Goal: Transaction & Acquisition: Purchase product/service

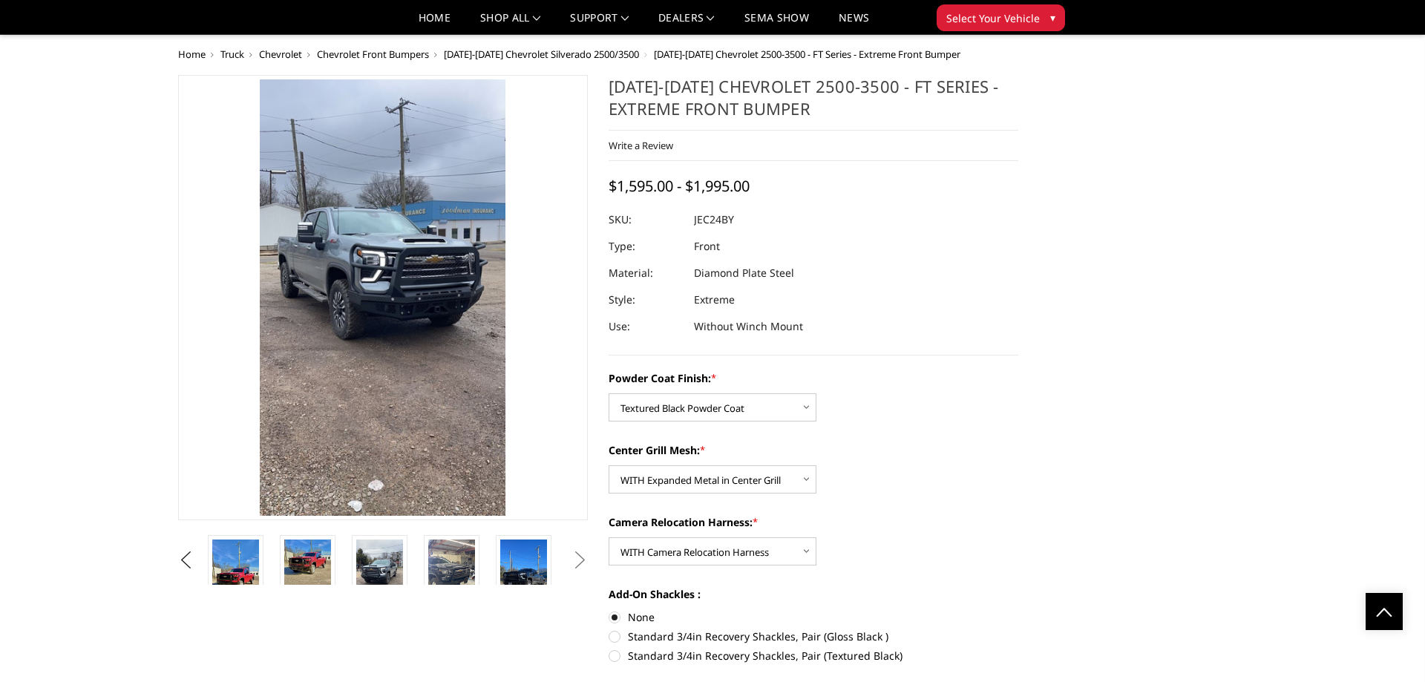
select select "3279"
select select "3280"
select select "3282"
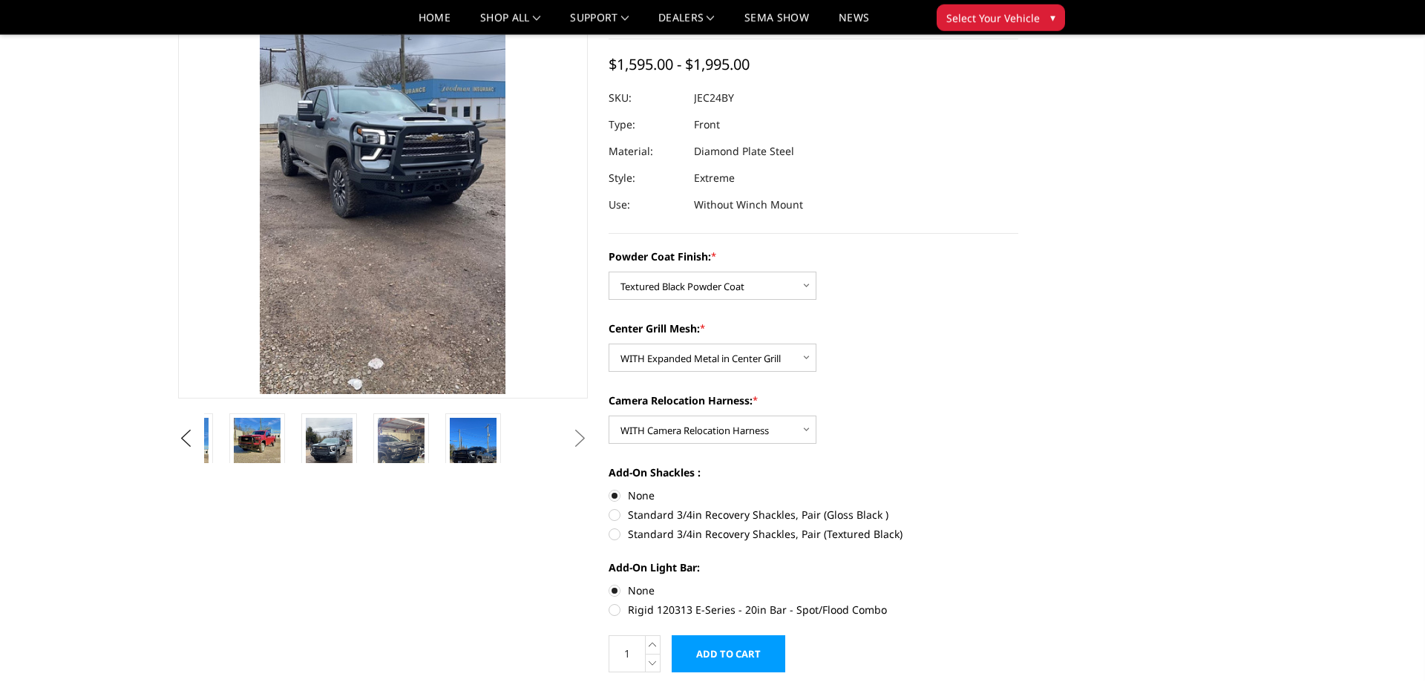
scroll to position [115, 0]
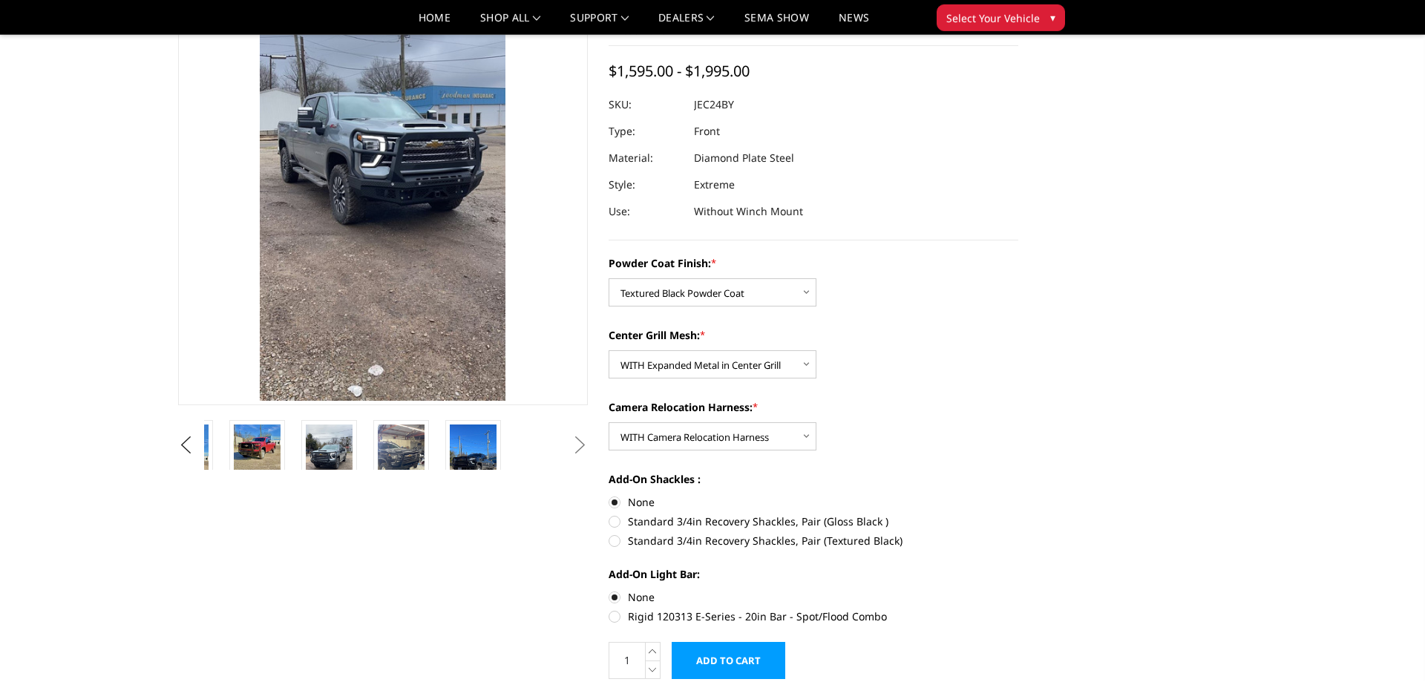
click at [585, 444] on button "Next" at bounding box center [580, 445] width 22 height 22
click at [577, 450] on button "Next" at bounding box center [580, 445] width 22 height 22
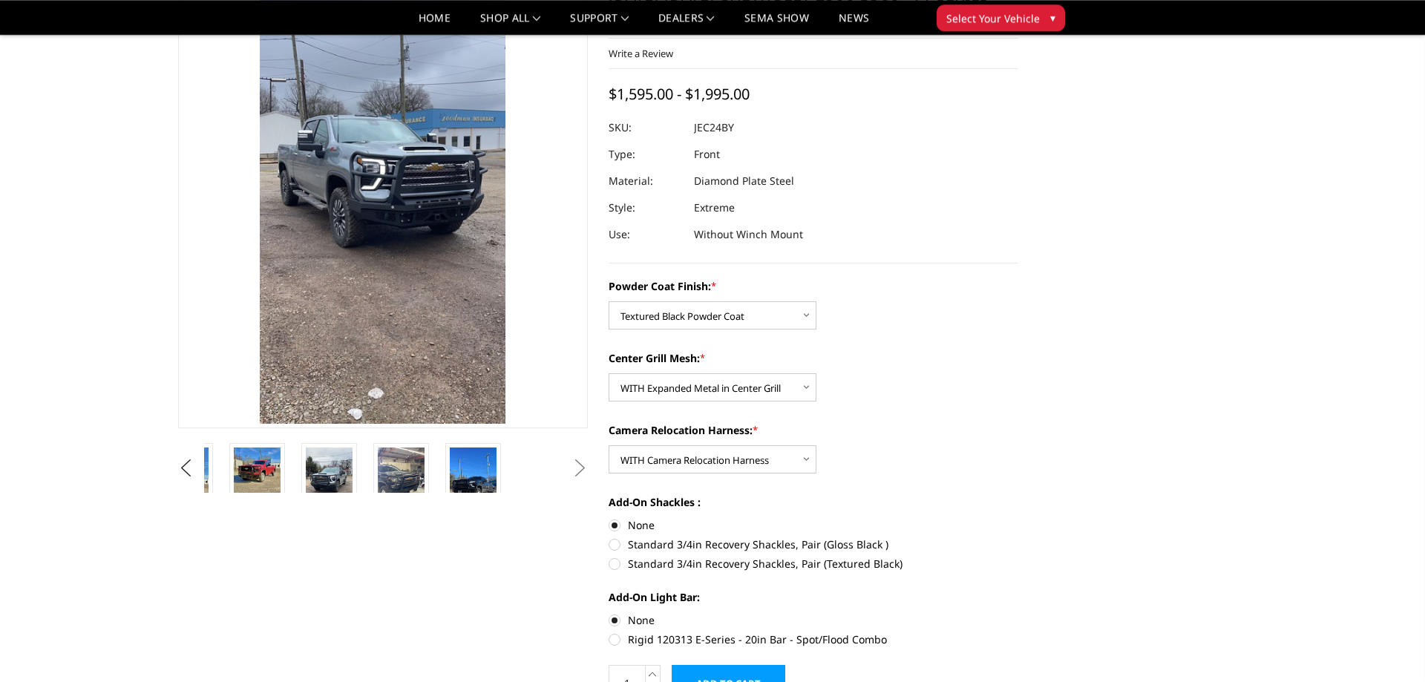
scroll to position [105, 0]
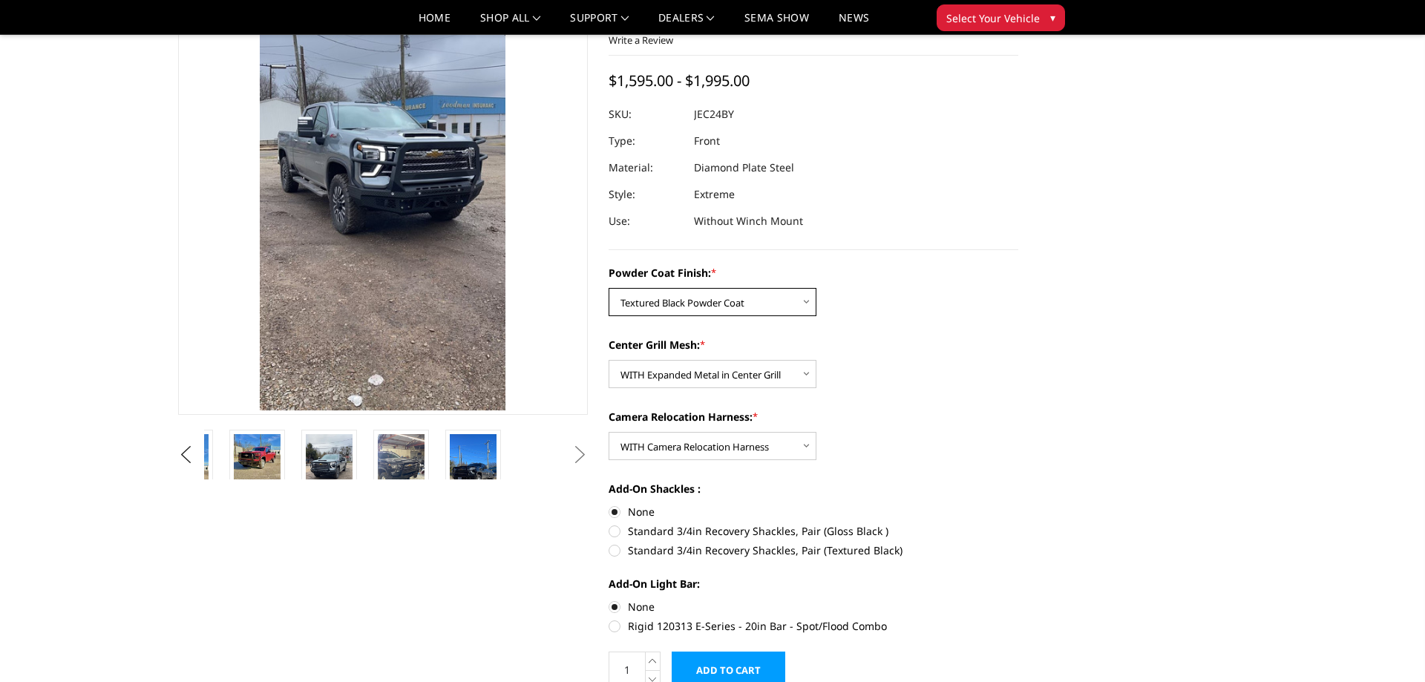
select select "3277"
click option "Bare Metal" at bounding box center [0, 0] width 0 height 0
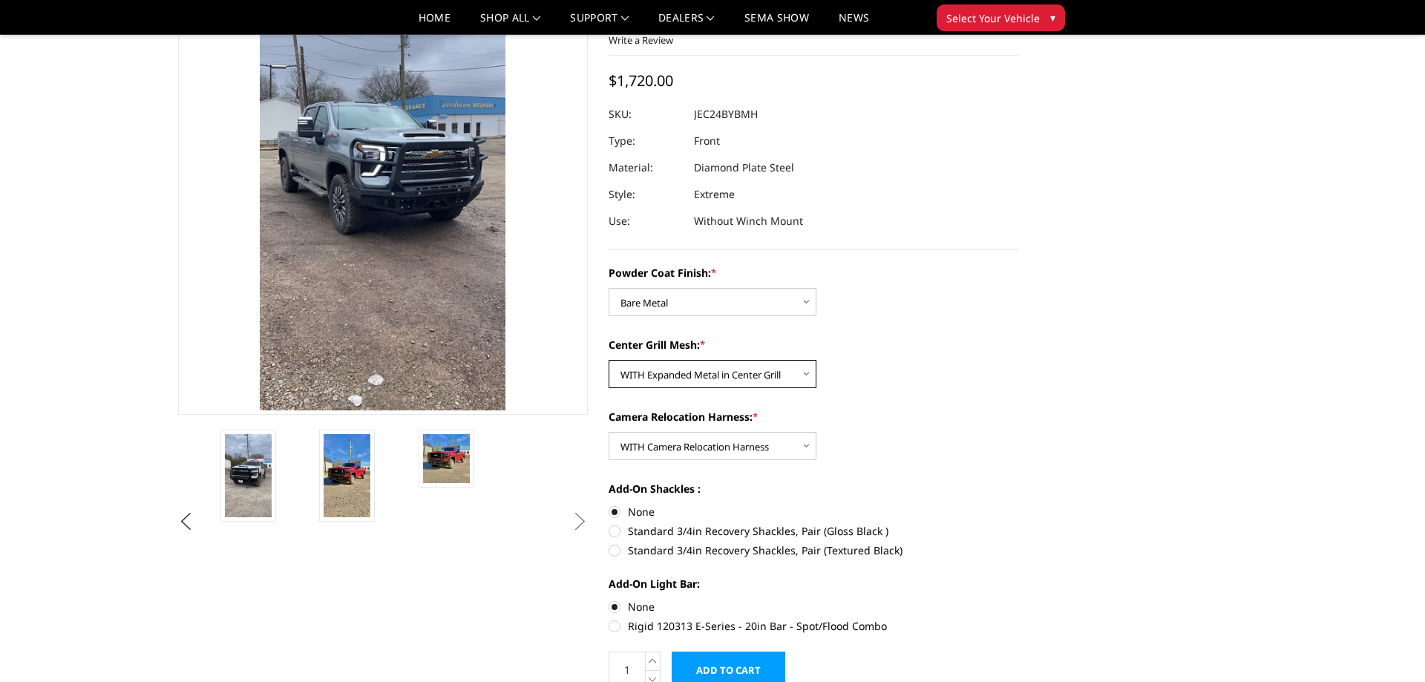
click at [608, 360] on select "Choose Options WITH Expanded Metal in Center Grill WITHOUT Expanded Metal in Ce…" at bounding box center [712, 374] width 208 height 28
select select "3281"
click option "WITHOUT Expanded Metal in Center Grill" at bounding box center [0, 0] width 0 height 0
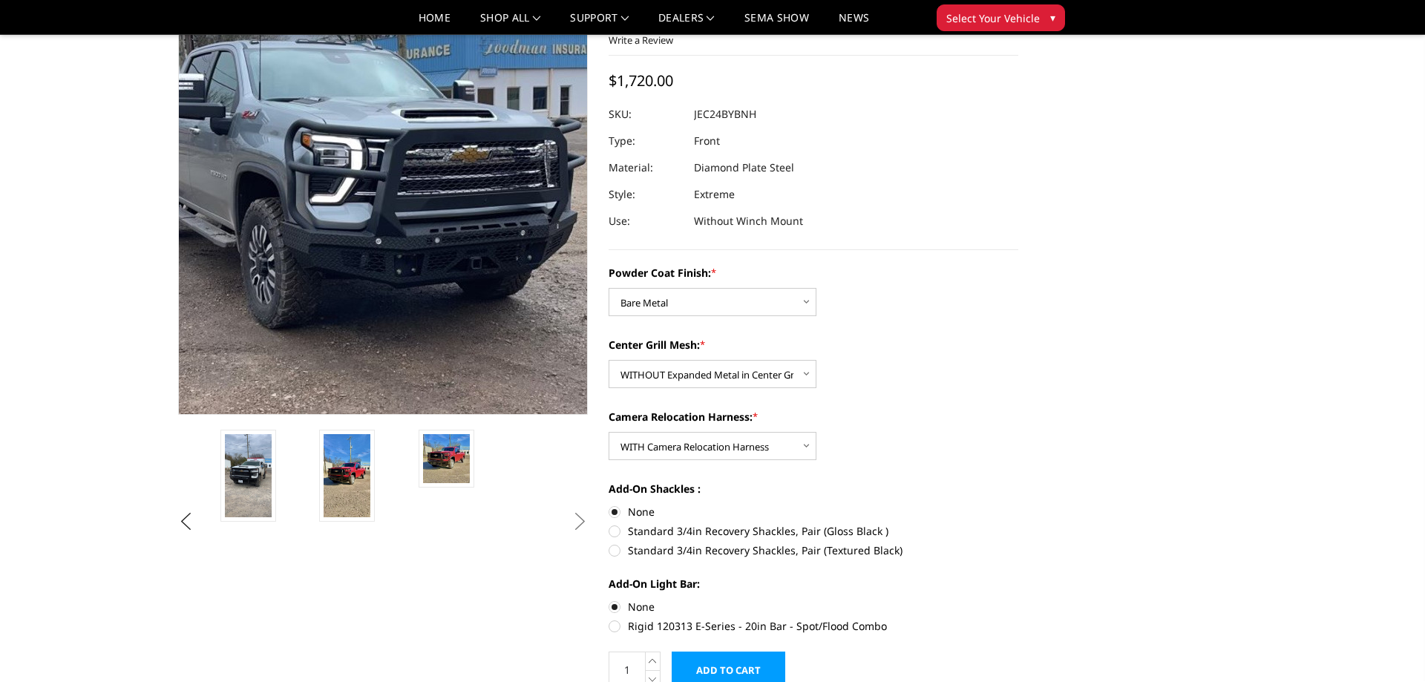
click at [473, 153] on img at bounding box center [356, 238] width 534 height 950
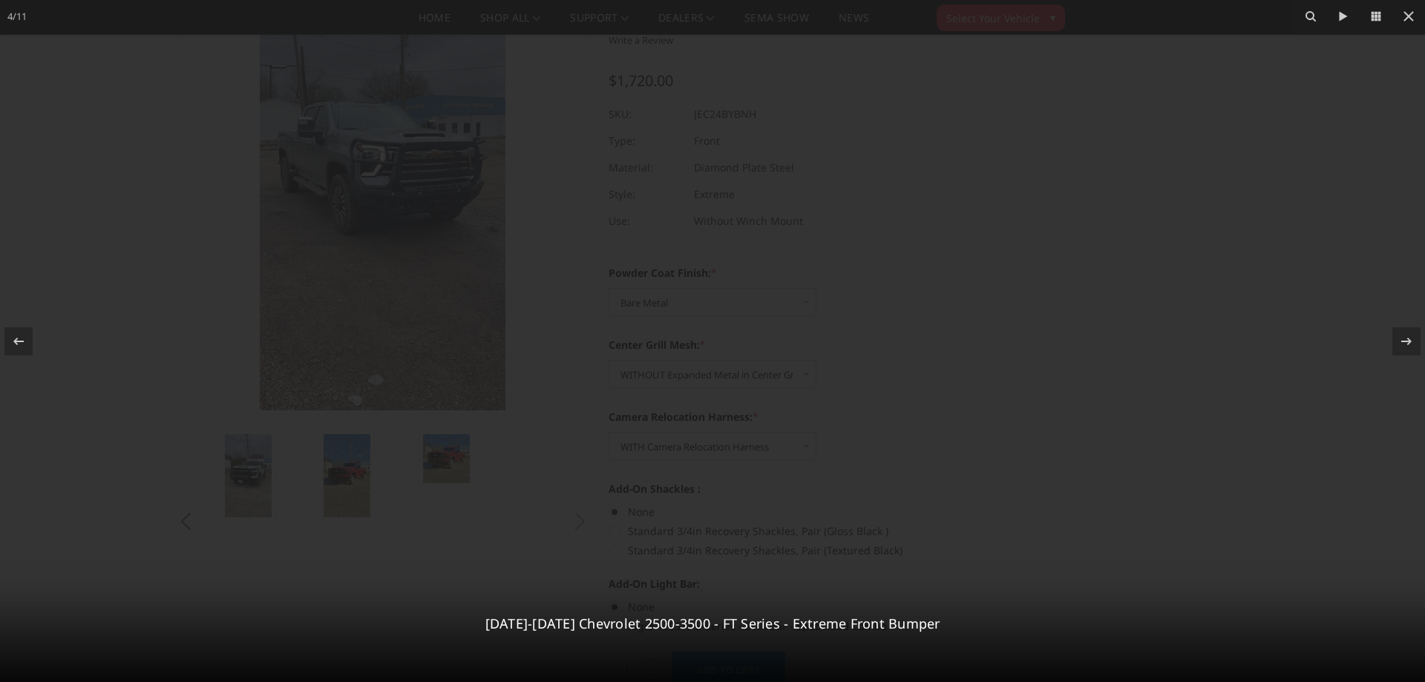
scroll to position [0, 50]
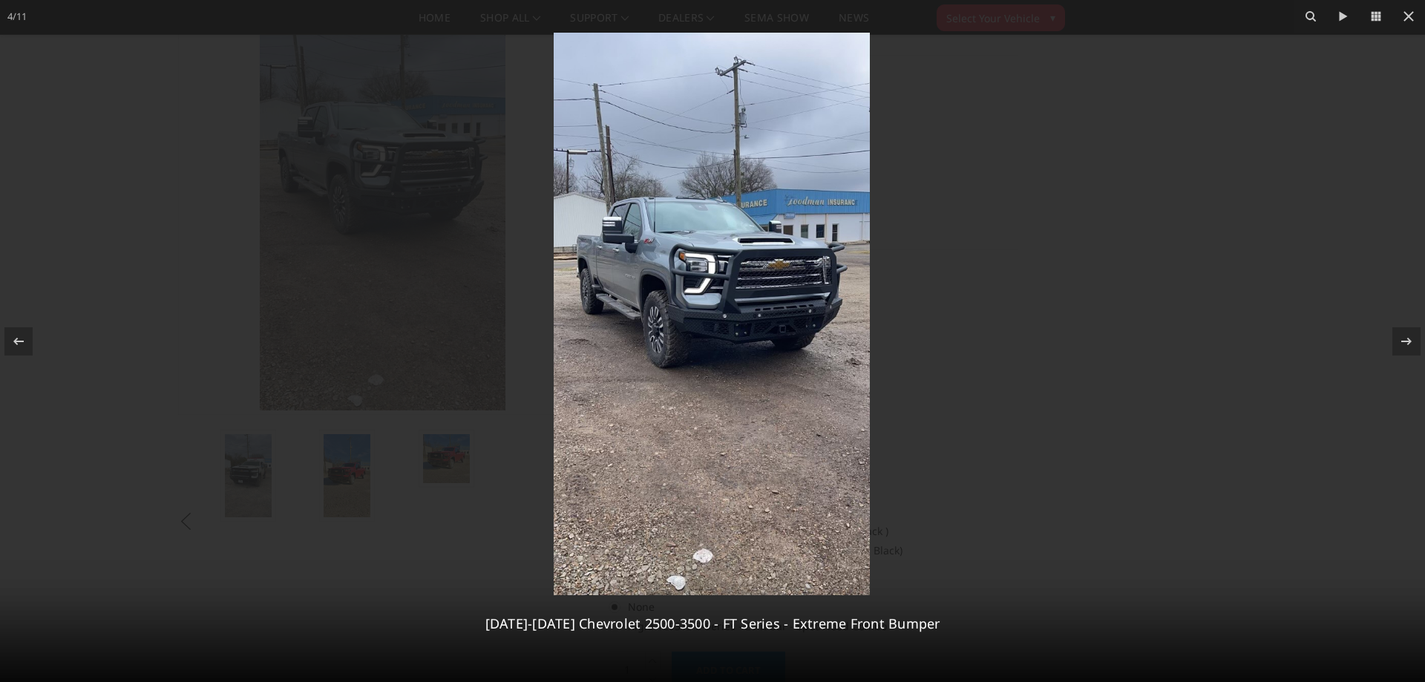
click at [680, 235] on img at bounding box center [712, 314] width 316 height 562
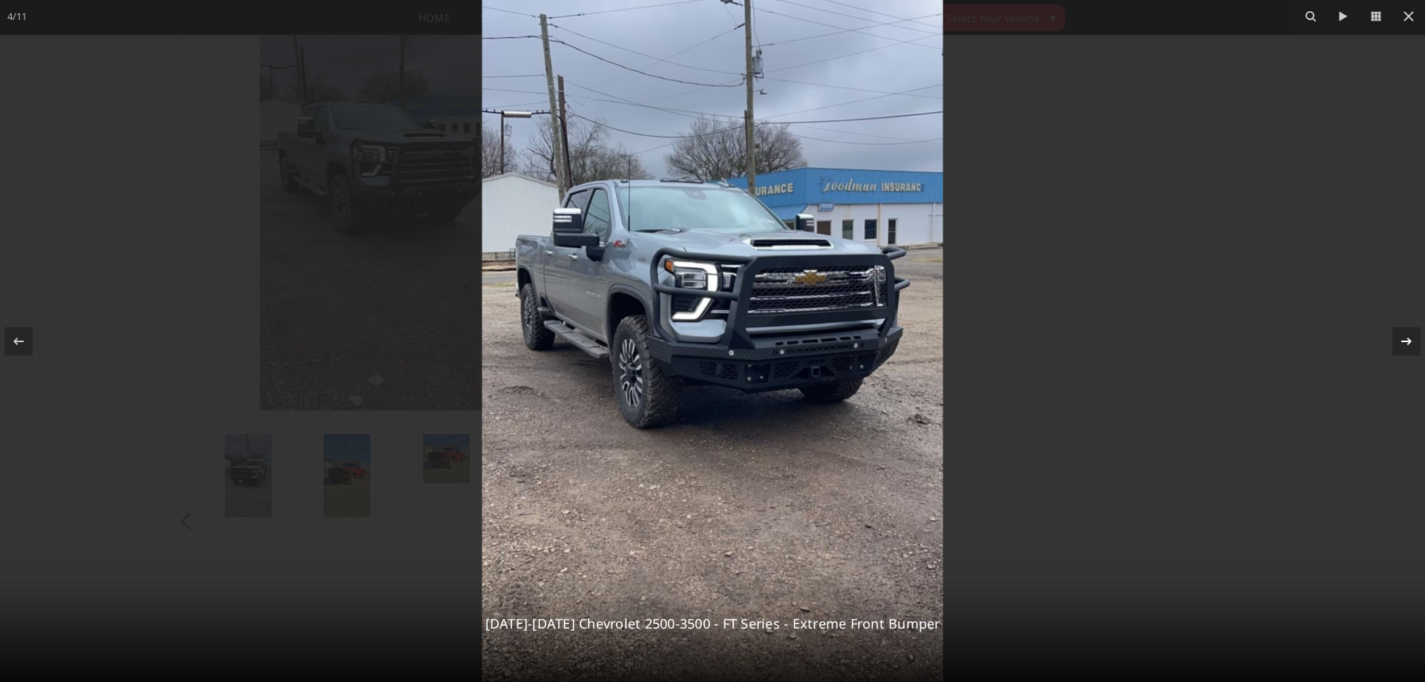
click at [1405, 343] on icon at bounding box center [1406, 341] width 18 height 18
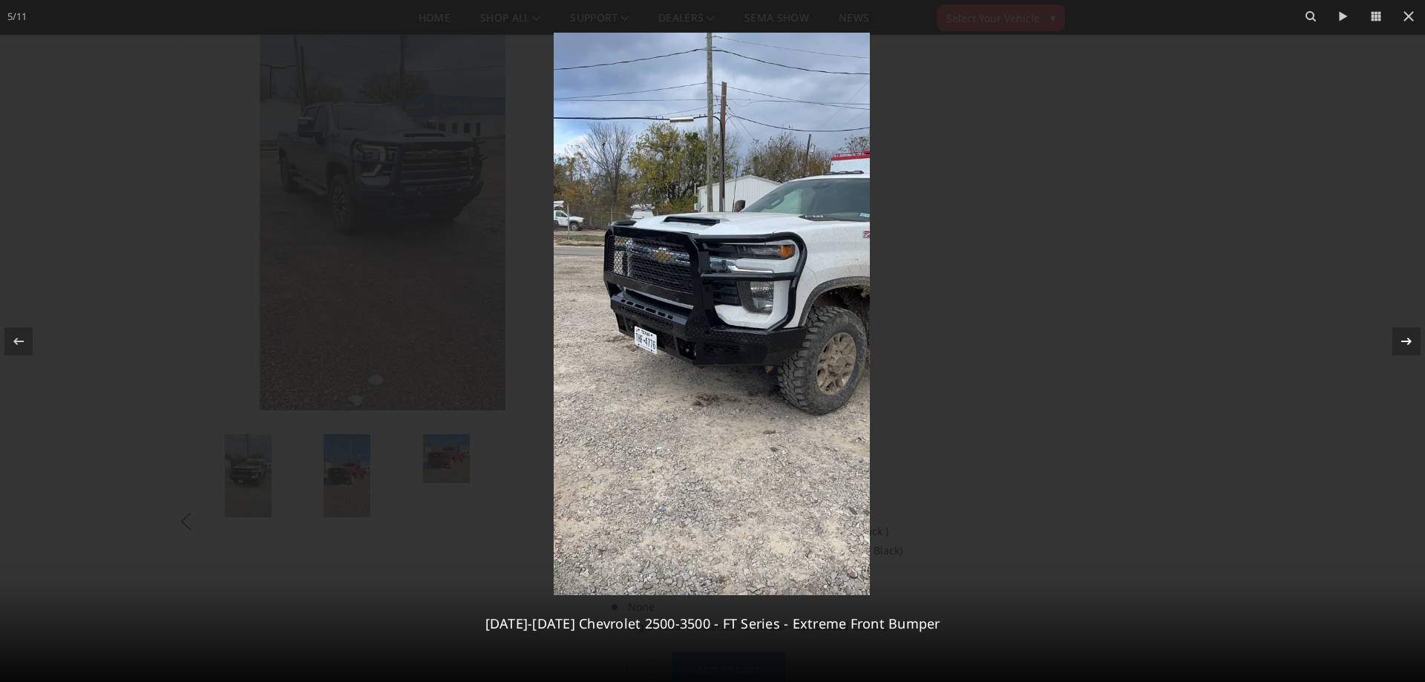
click at [1405, 343] on icon at bounding box center [1406, 341] width 18 height 18
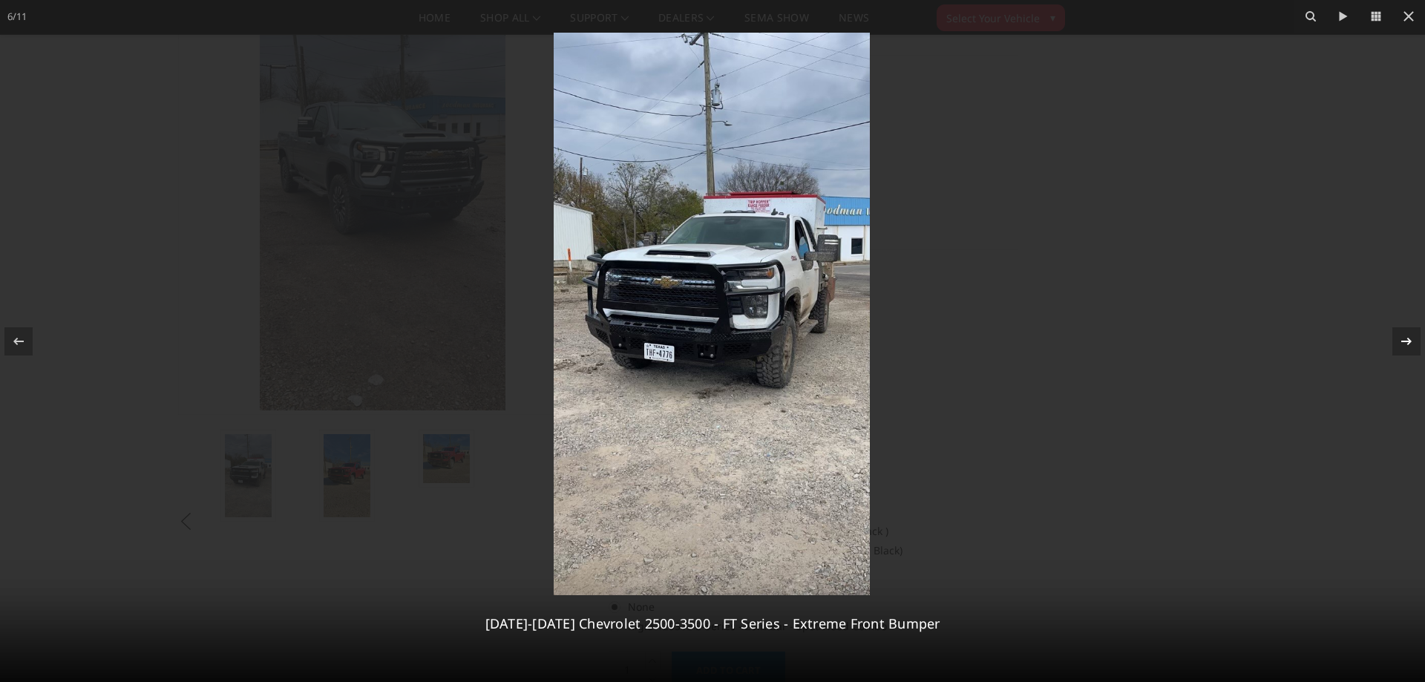
click at [1405, 343] on icon at bounding box center [1406, 341] width 18 height 18
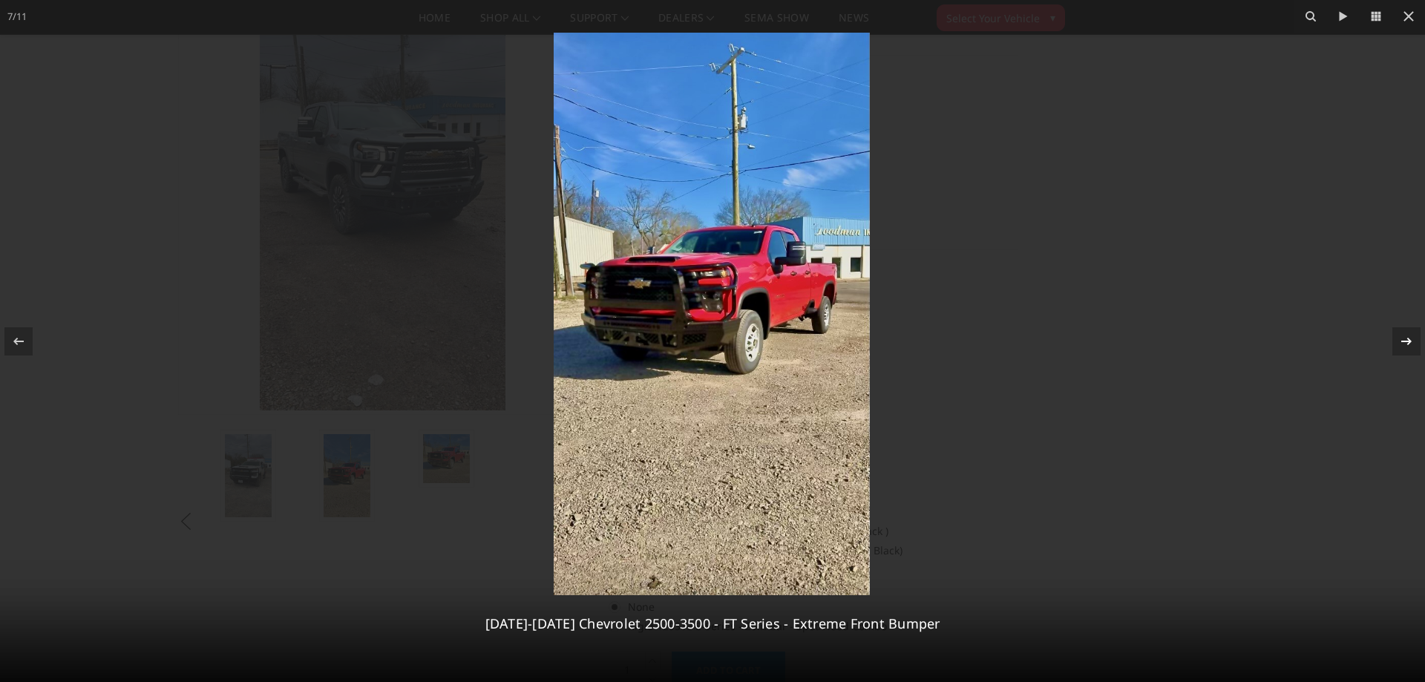
click at [1405, 343] on icon at bounding box center [1406, 341] width 18 height 18
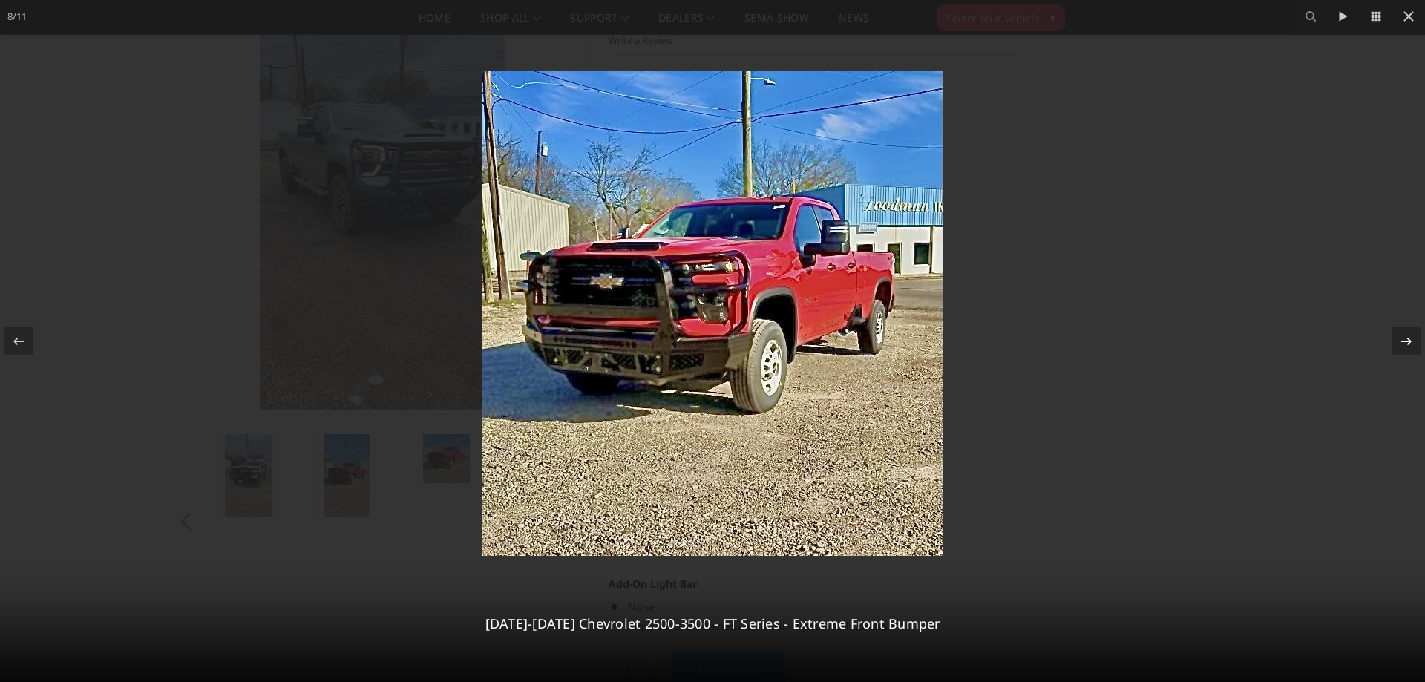
click at [1405, 343] on icon at bounding box center [1406, 341] width 18 height 18
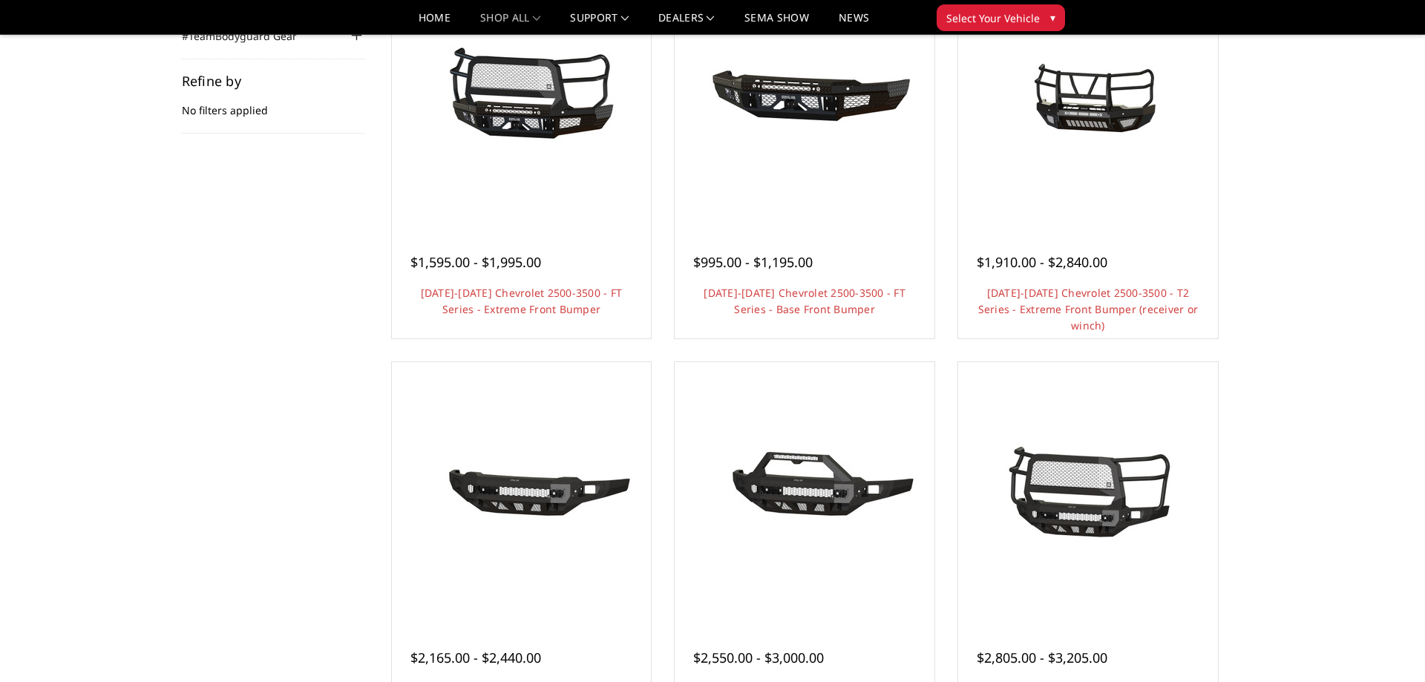
scroll to position [201, 0]
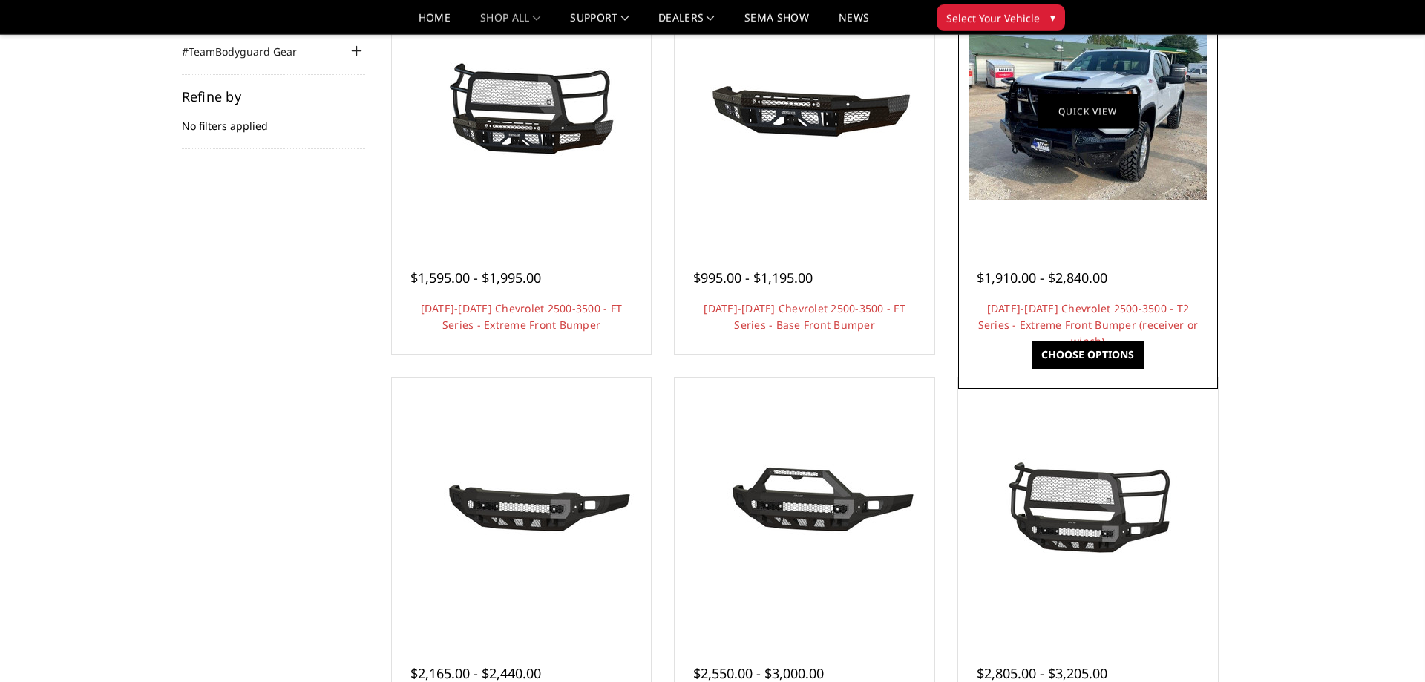
click at [1063, 113] on link "Quick view" at bounding box center [1087, 110] width 99 height 35
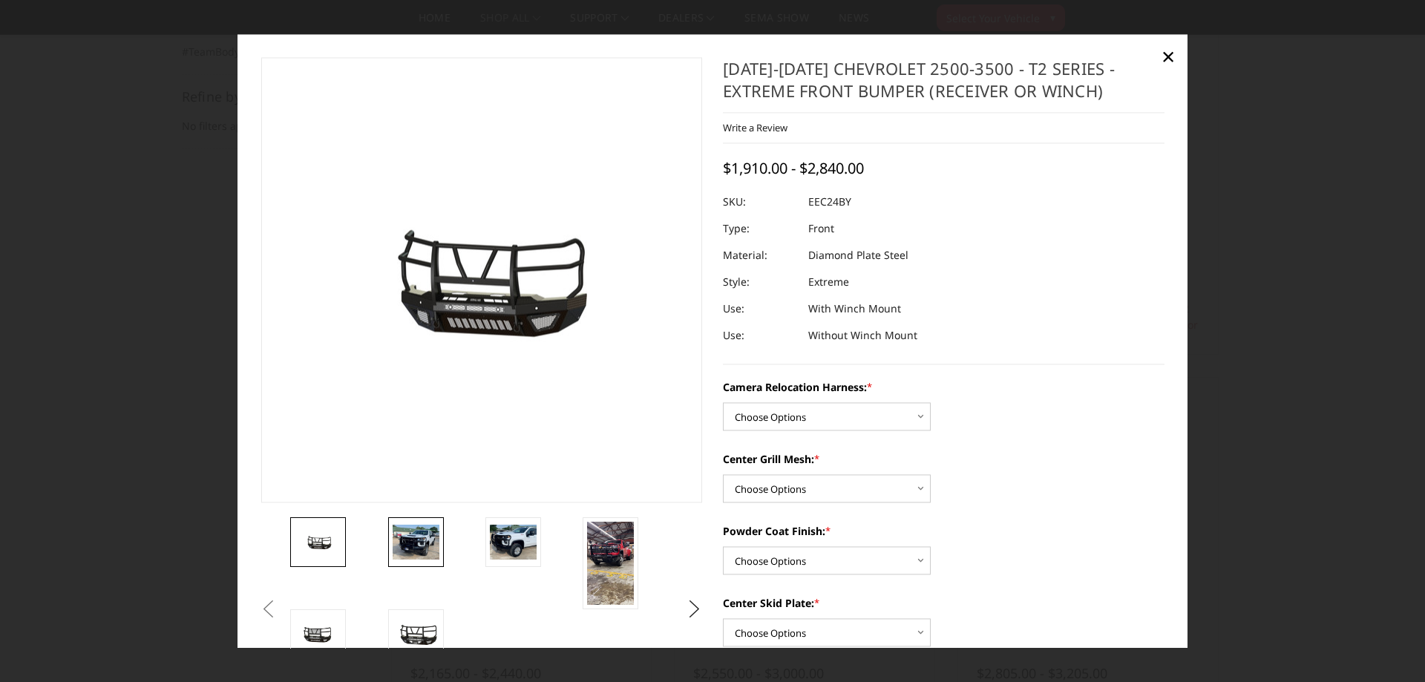
click at [405, 545] on img at bounding box center [416, 542] width 47 height 35
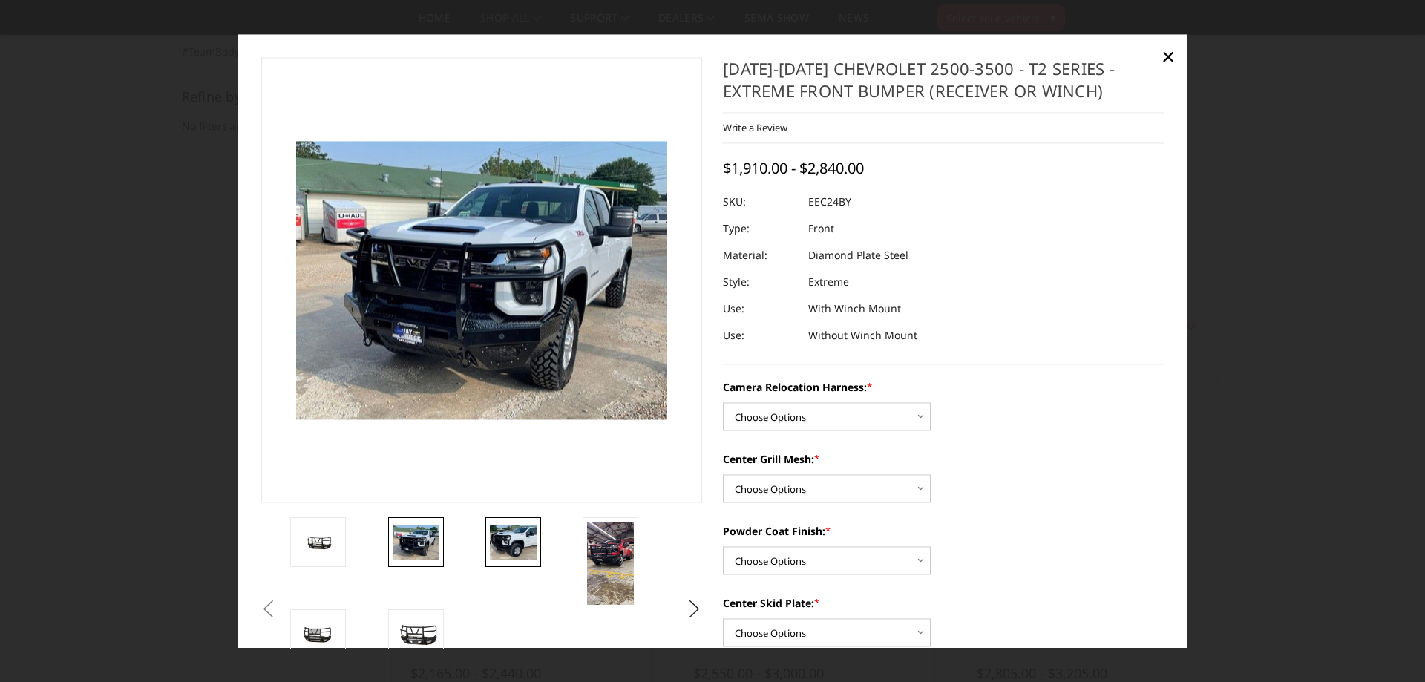
click at [488, 532] on link at bounding box center [513, 542] width 56 height 50
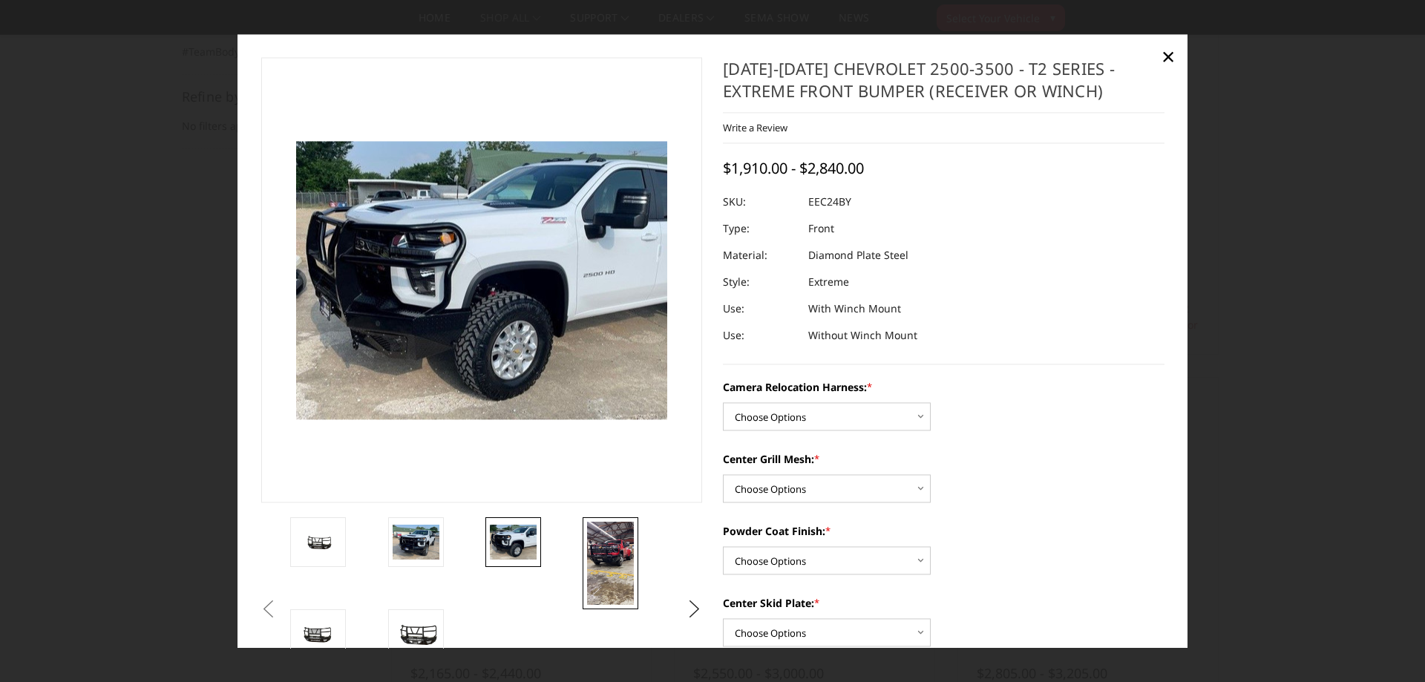
click at [605, 557] on img at bounding box center [610, 563] width 47 height 83
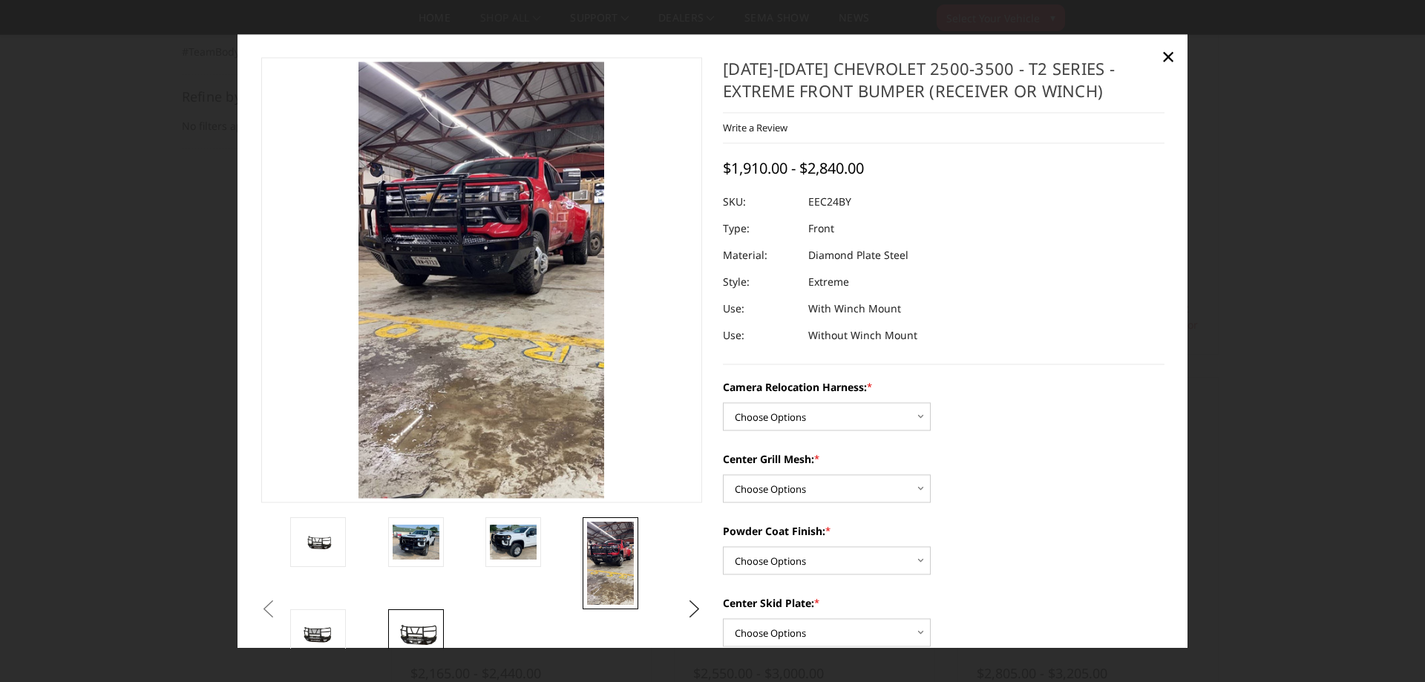
click at [410, 626] on img at bounding box center [416, 634] width 47 height 26
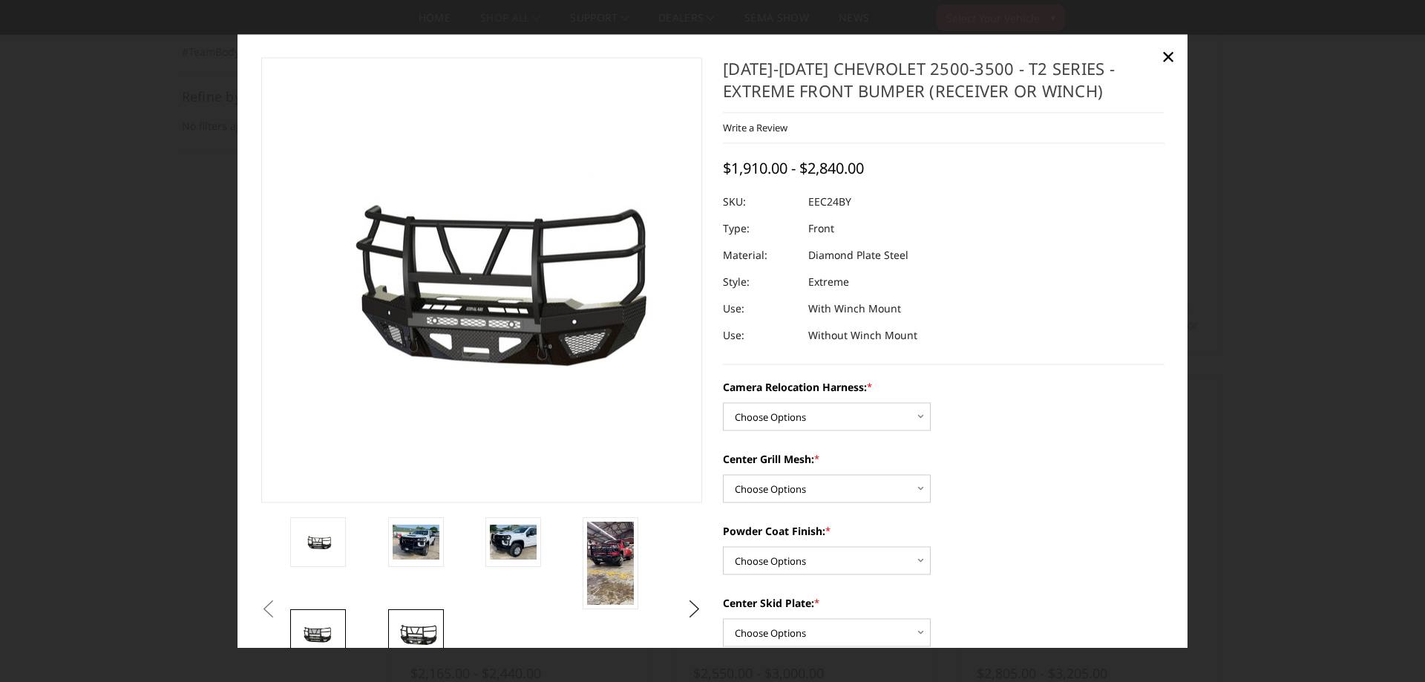
click at [328, 640] on img at bounding box center [318, 635] width 47 height 24
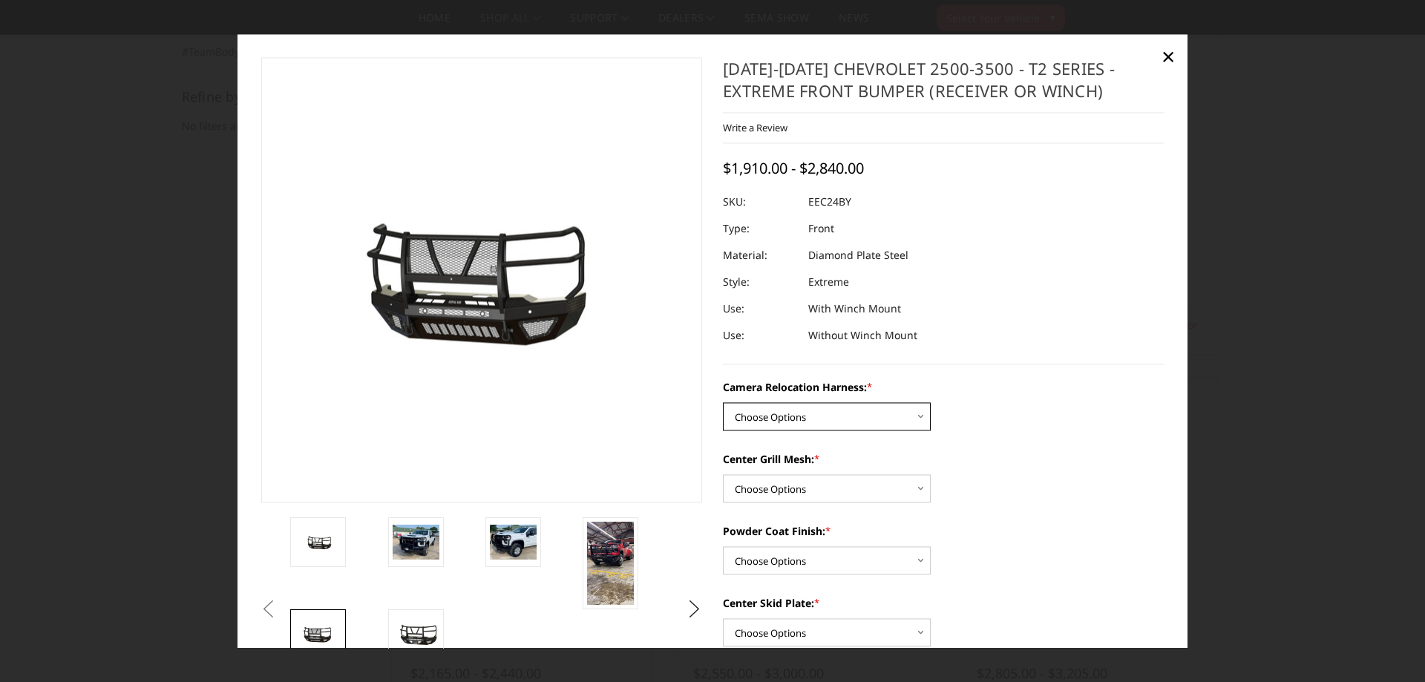
click at [723, 402] on select "Choose Options Without camera harness With camera harness" at bounding box center [827, 416] width 208 height 28
select select "3731"
click option "With camera harness" at bounding box center [0, 0] width 0 height 0
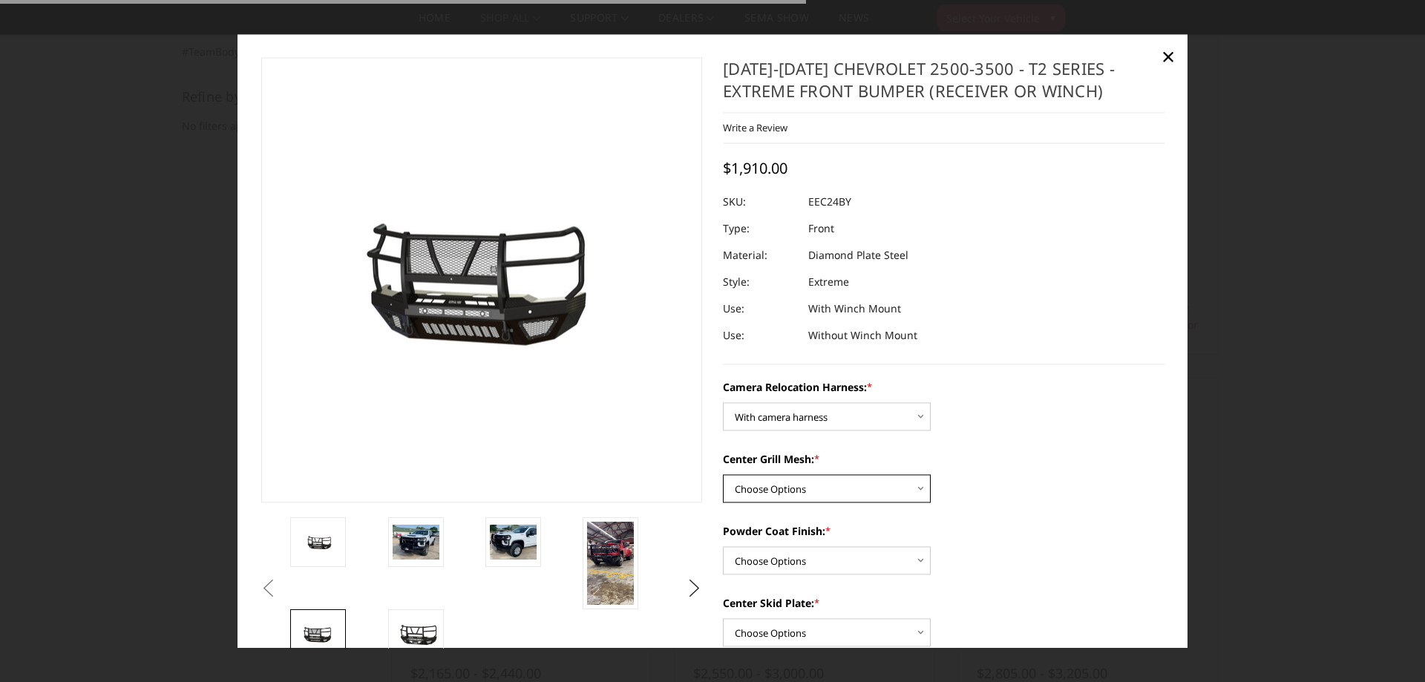
click at [723, 474] on select "Choose Options Without expanded metal With expanded metal" at bounding box center [827, 488] width 208 height 28
select select "3729"
click option "With expanded metal" at bounding box center [0, 0] width 0 height 0
click at [723, 546] on select "Choose Options Textured Black Powder Coat Gloss Black Powder Coat Bare Metal" at bounding box center [827, 560] width 208 height 28
select select "3728"
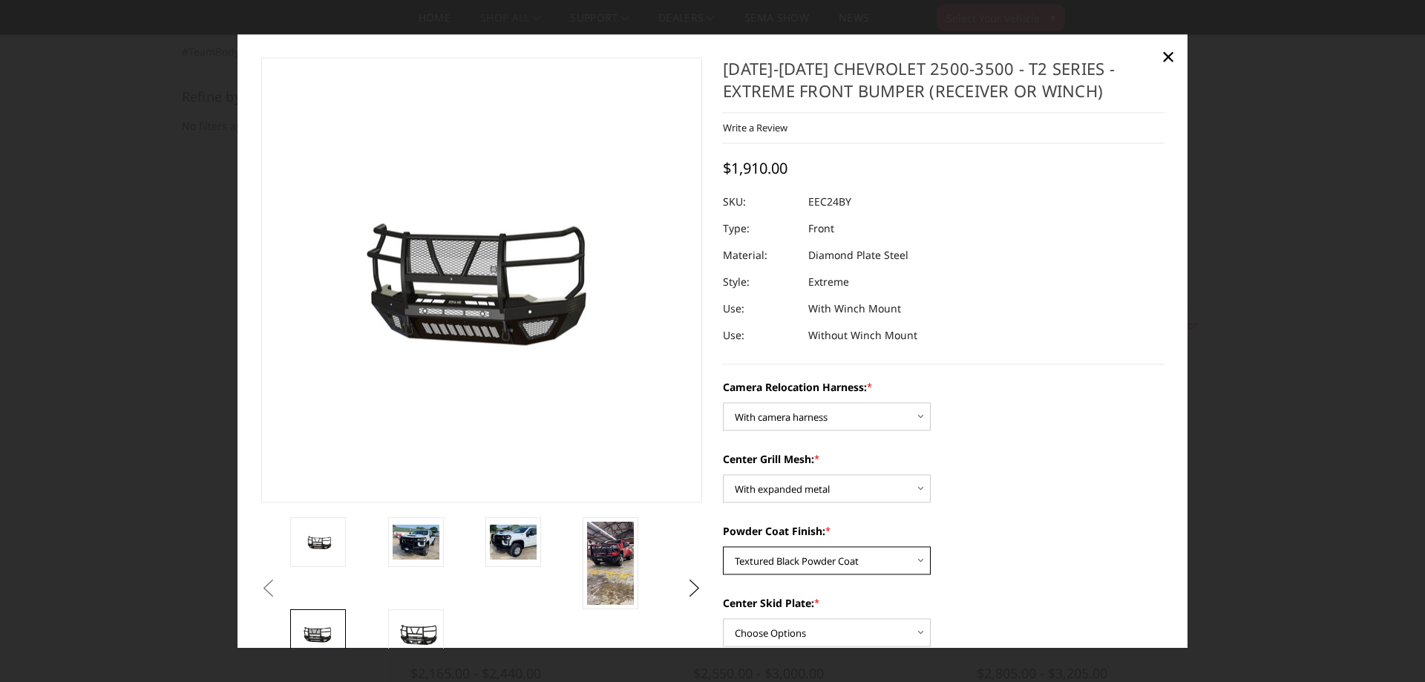
click option "Textured Black Powder Coat" at bounding box center [0, 0] width 0 height 0
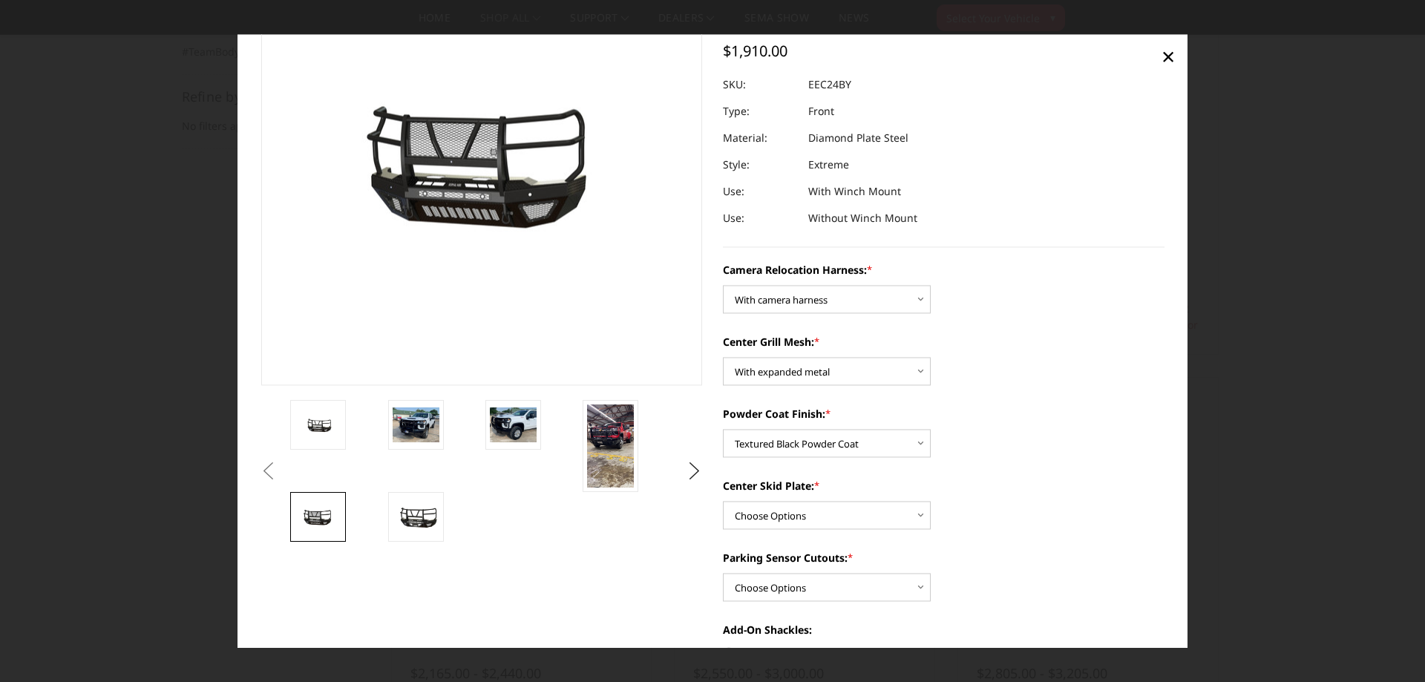
scroll to position [162, 0]
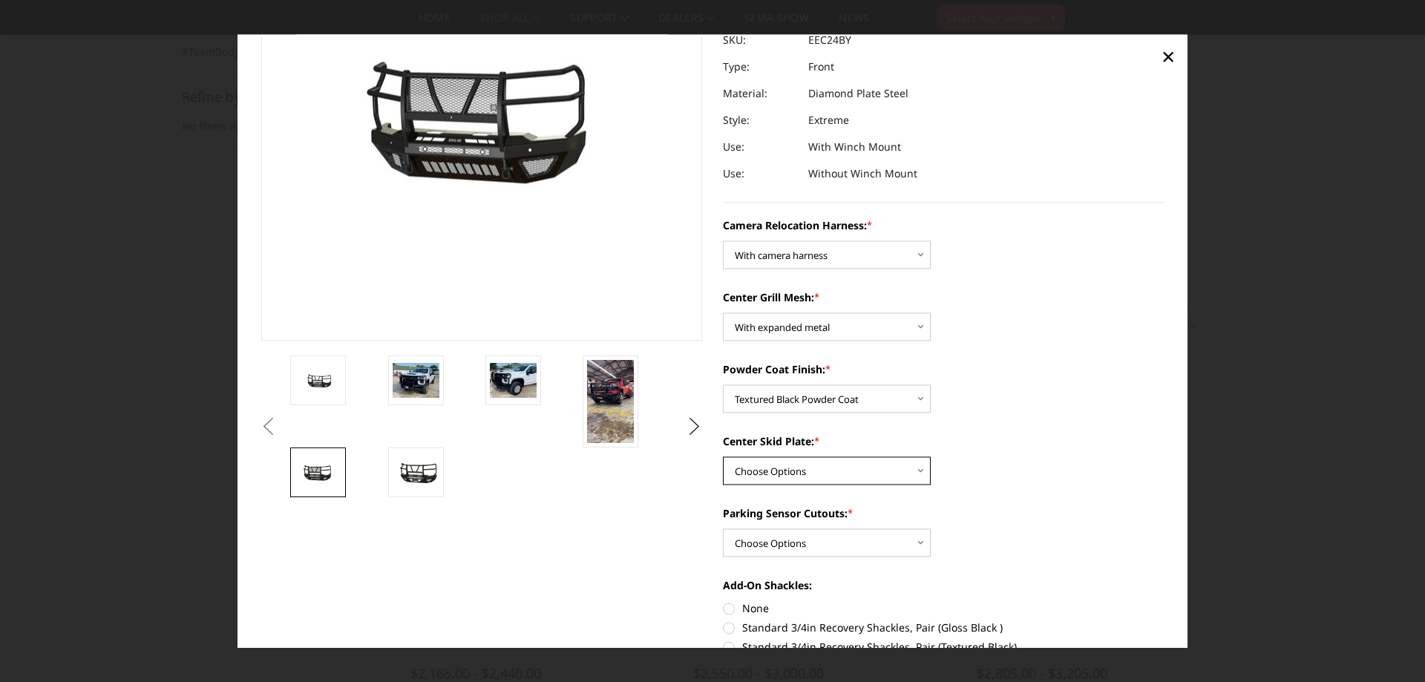
click at [723, 456] on select "Choose Options Winch Mount Skid Plate Standard Skid Plate (included) 2" Receive…" at bounding box center [827, 470] width 208 height 28
select select "3724"
click option "Standard Skid Plate (included)" at bounding box center [0, 0] width 0 height 0
click at [723, 528] on select "Choose Options Yes - With Parking Sensor Cutouts" at bounding box center [827, 542] width 208 height 28
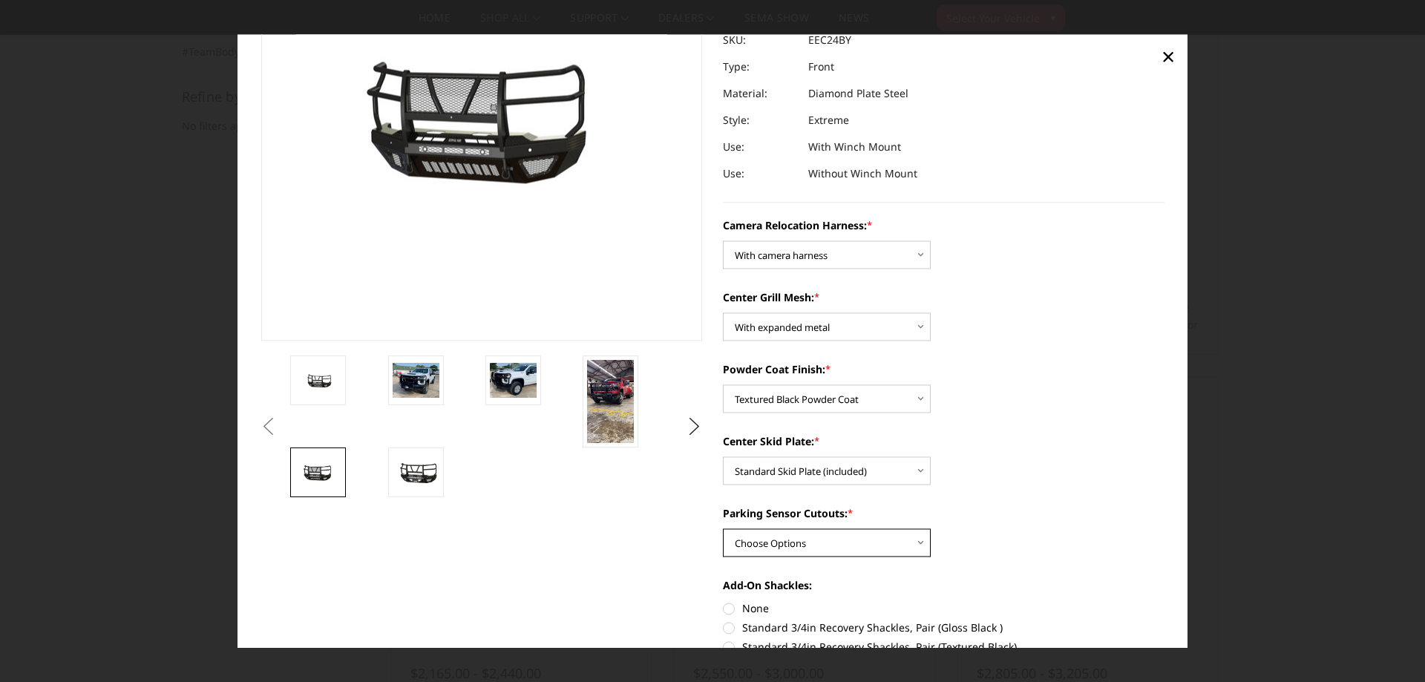
select select "3722"
click option "Yes - With Parking Sensor Cutouts" at bounding box center [0, 0] width 0 height 0
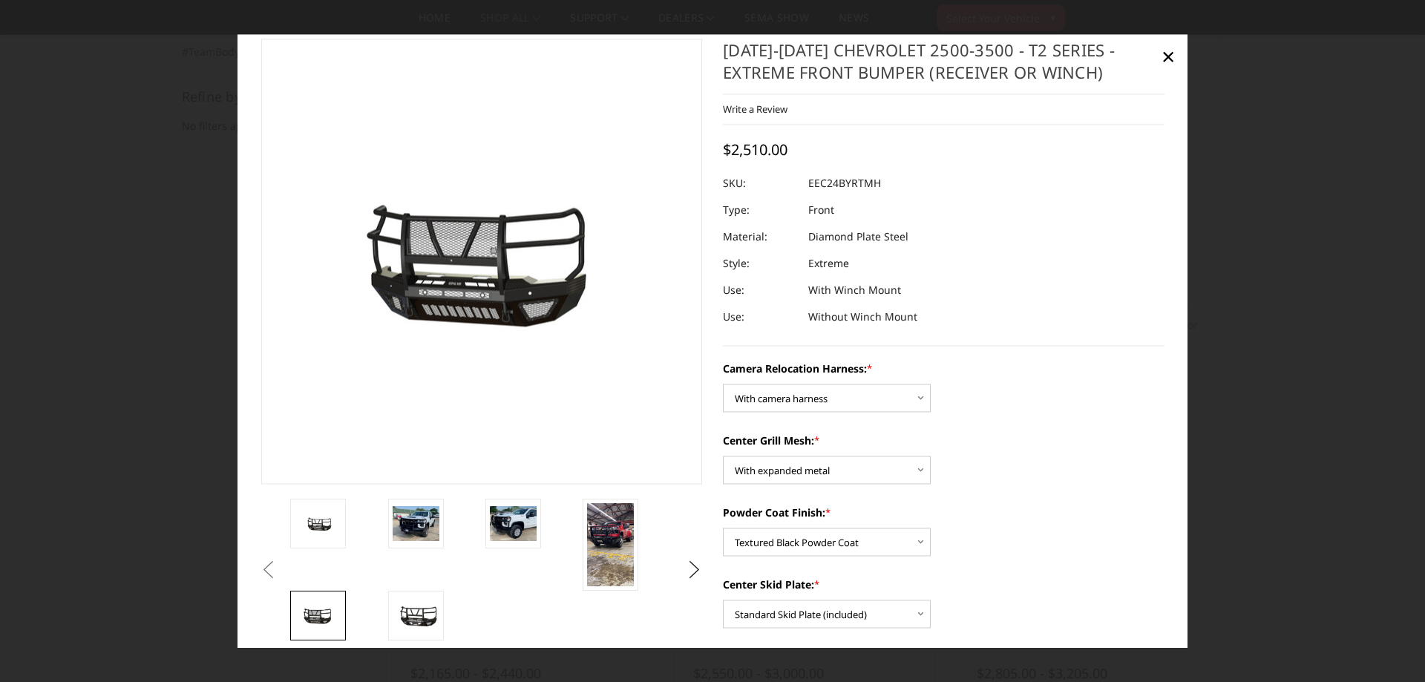
scroll to position [23, 0]
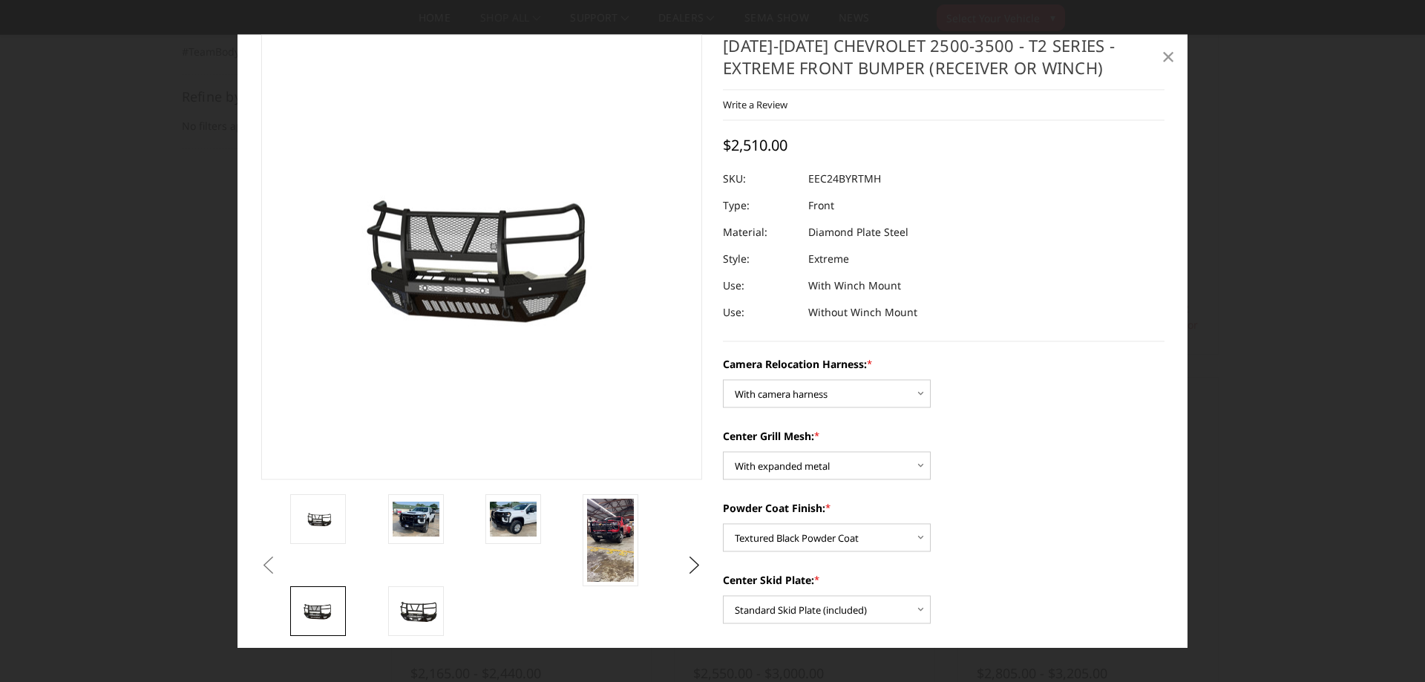
click at [1176, 58] on link "×" at bounding box center [1168, 57] width 24 height 24
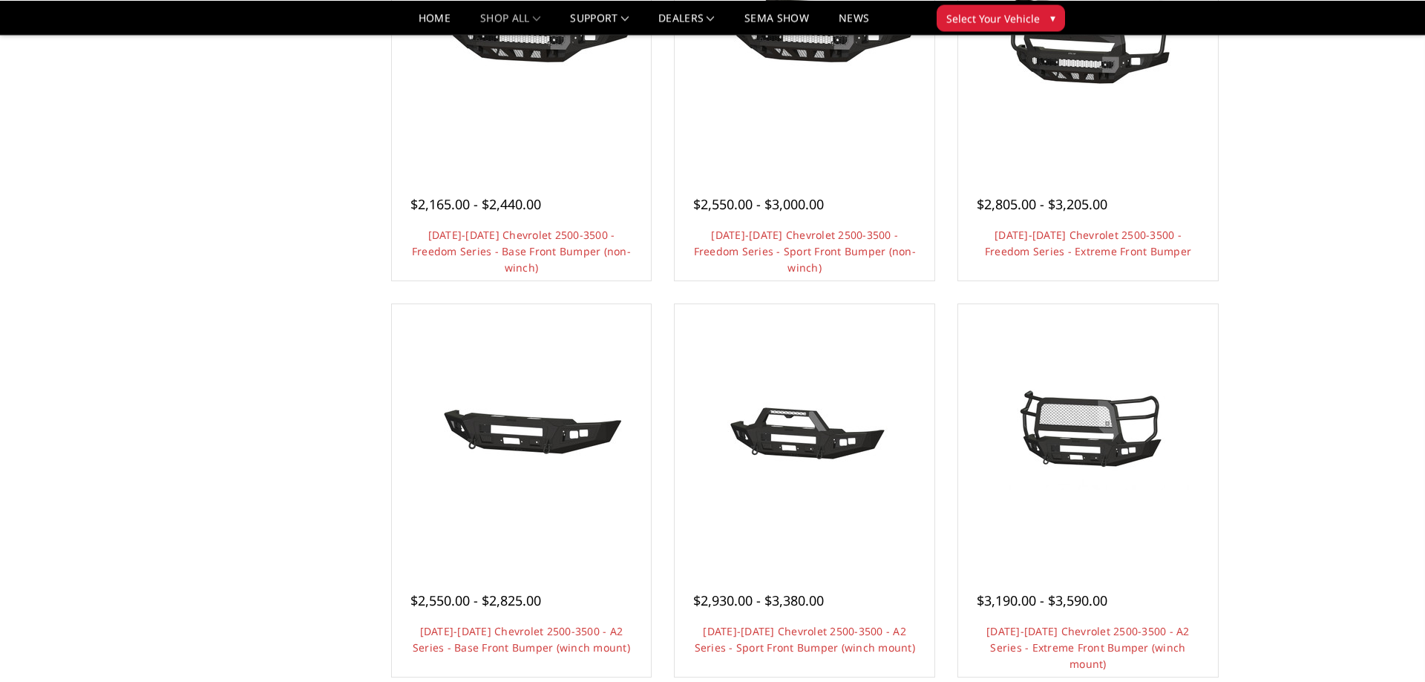
scroll to position [718, 0]
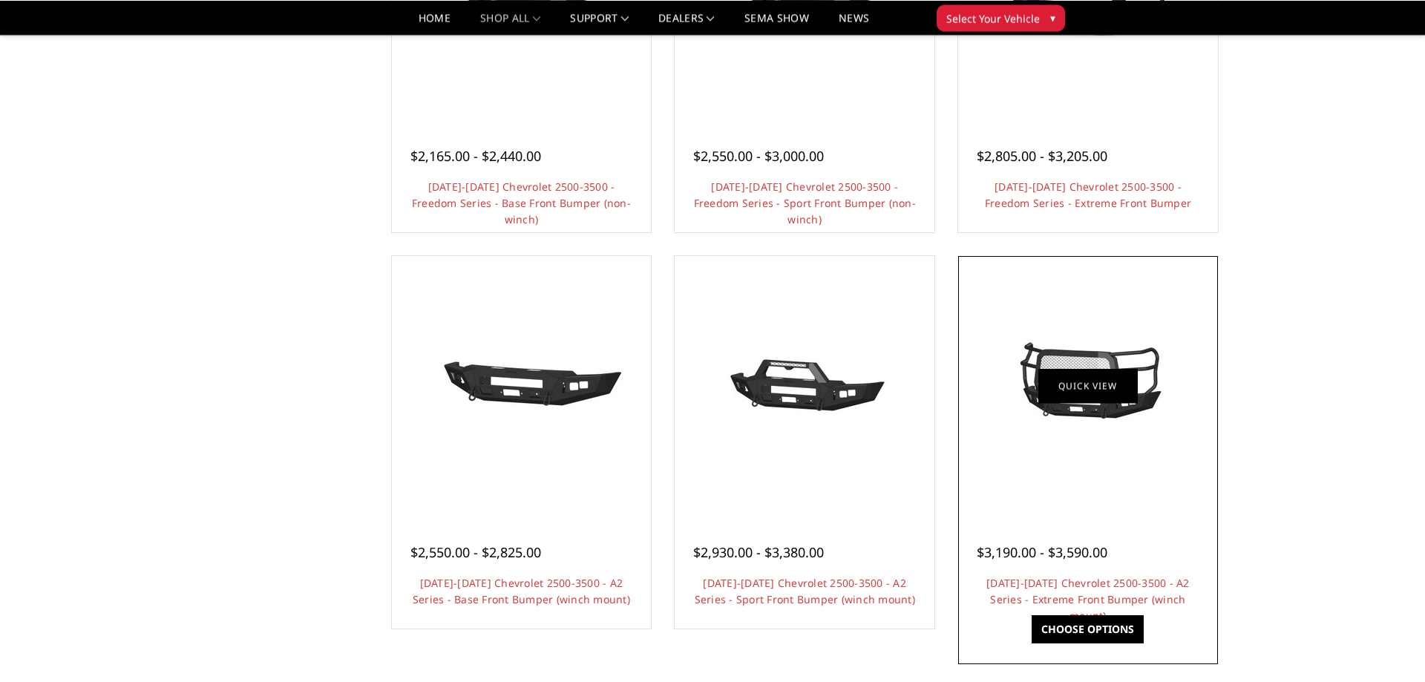
click at [1081, 372] on link "Quick view" at bounding box center [1087, 386] width 99 height 35
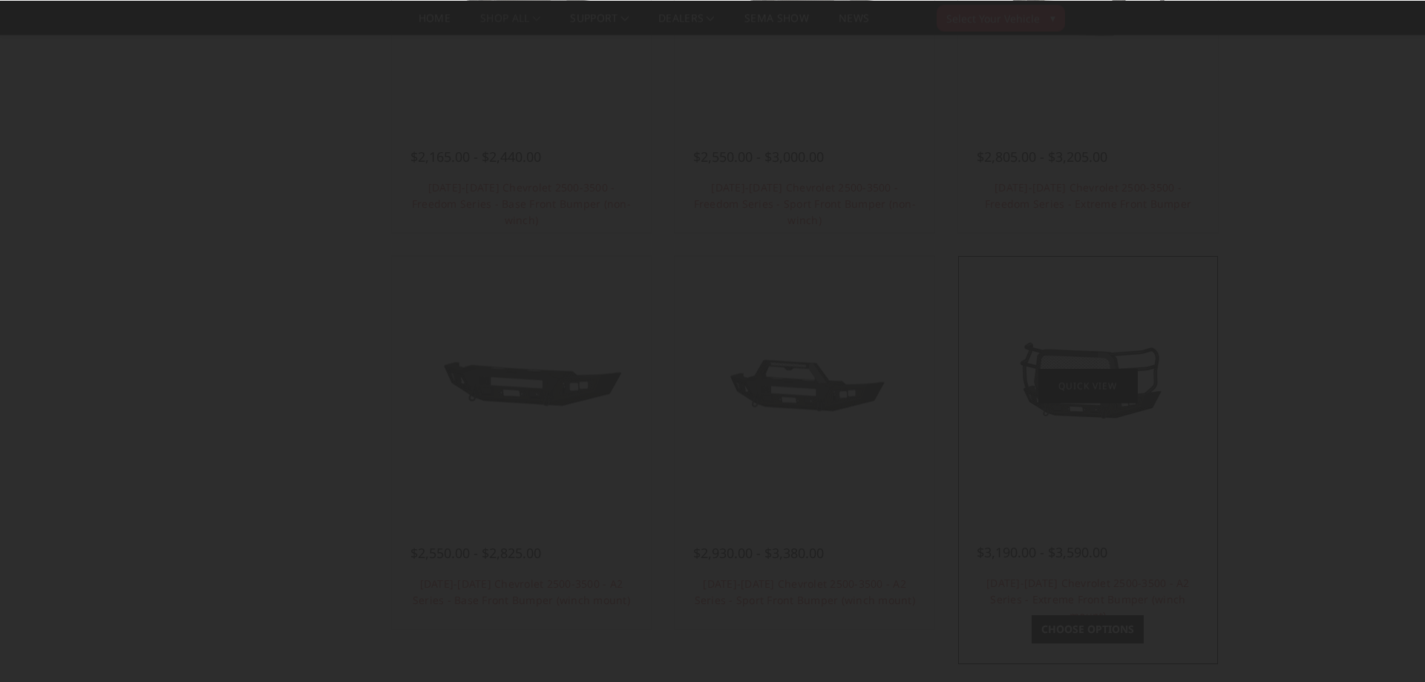
scroll to position [718, 0]
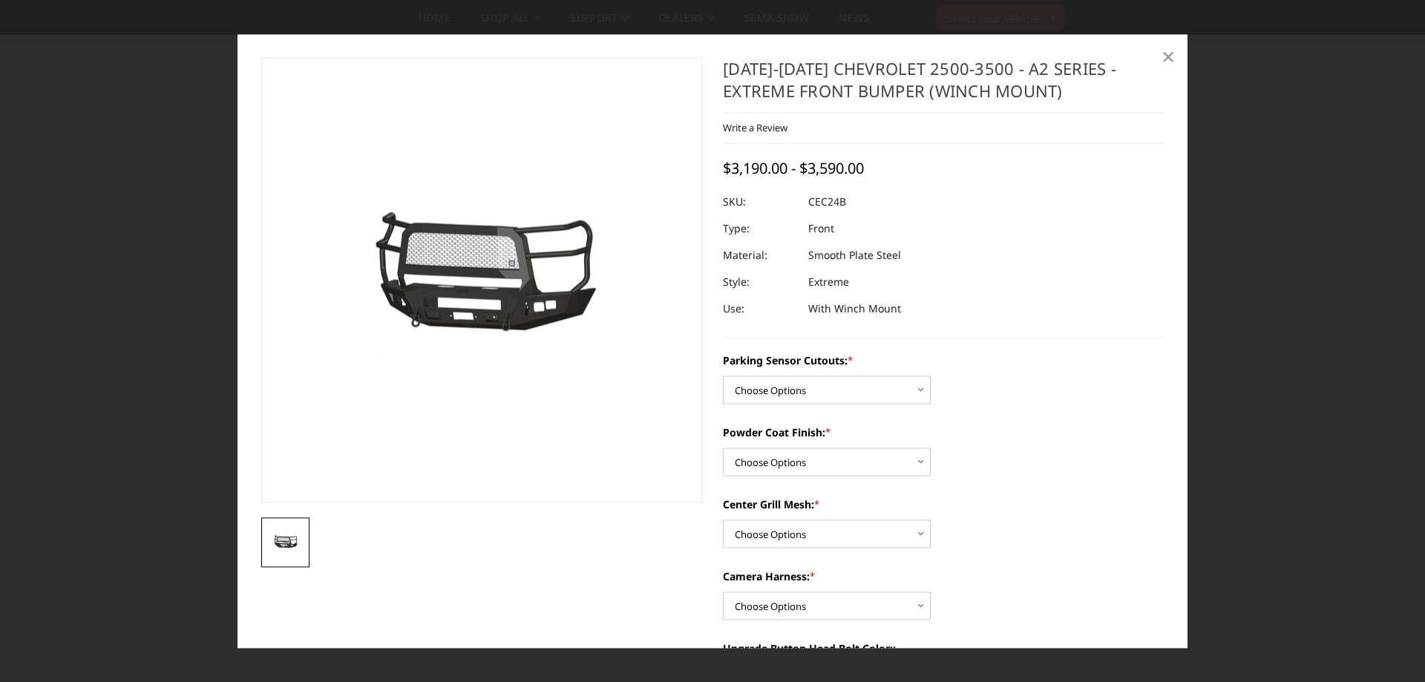
click at [1169, 57] on span "×" at bounding box center [1167, 57] width 13 height 32
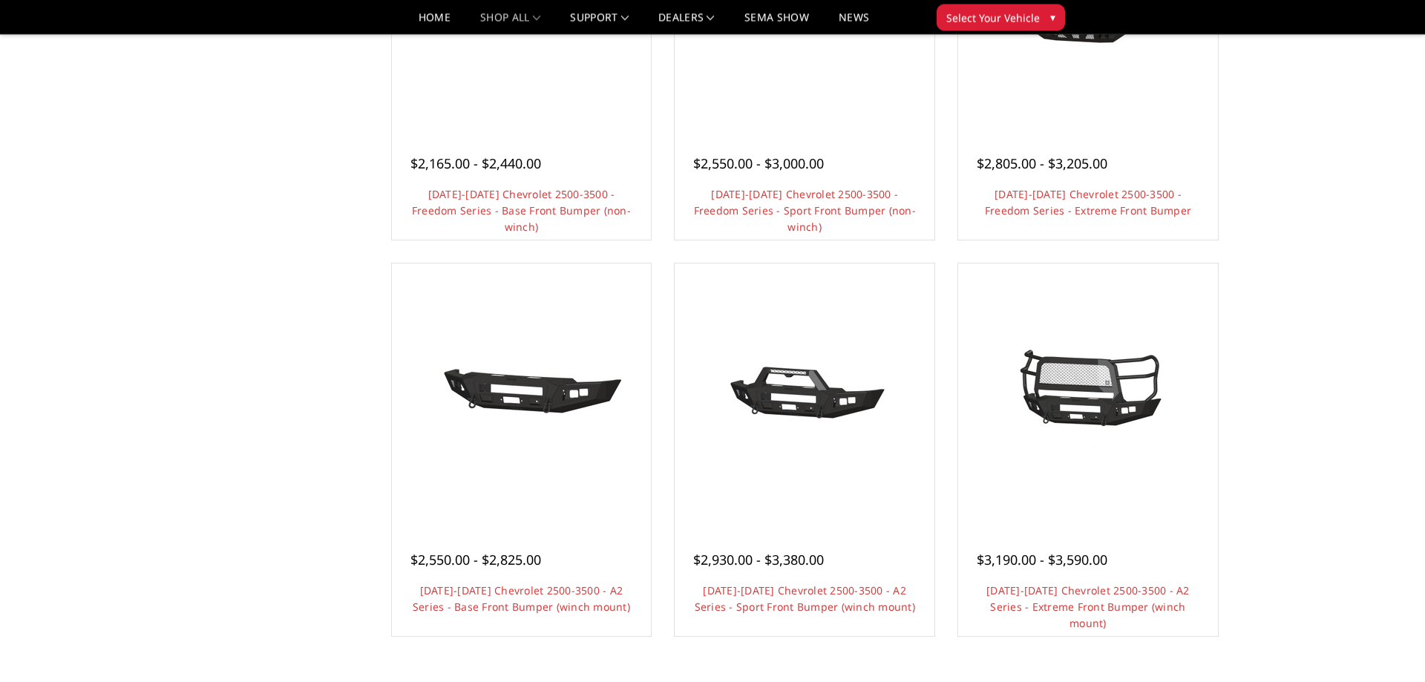
scroll to position [705, 0]
